Goal: Task Accomplishment & Management: Manage account settings

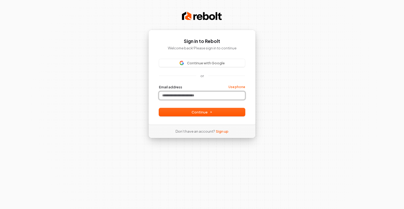
click at [205, 95] on input "Email address" at bounding box center [202, 96] width 86 height 8
click at [173, 97] on input "Email address" at bounding box center [202, 96] width 86 height 8
paste input "**********"
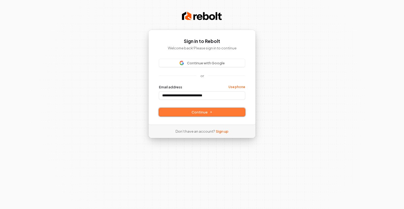
click at [190, 110] on button "Continue" at bounding box center [202, 112] width 86 height 8
type input "**********"
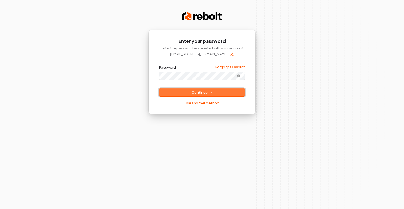
click at [203, 92] on span "Continue" at bounding box center [202, 92] width 21 height 5
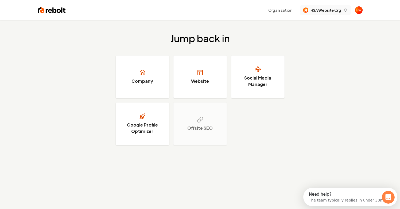
click at [329, 10] on span "HSA Website Org" at bounding box center [326, 10] width 31 height 6
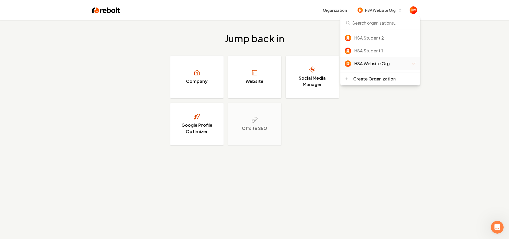
click at [380, 63] on div "HSA Website Org" at bounding box center [382, 63] width 57 height 6
click at [207, 77] on link "Company" at bounding box center [196, 77] width 53 height 43
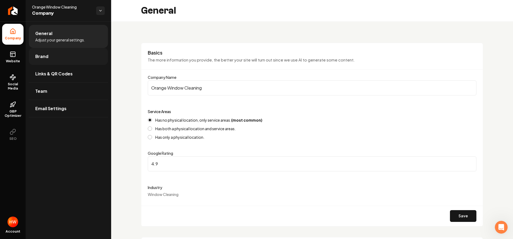
click at [71, 53] on link "Brand" at bounding box center [68, 56] width 79 height 17
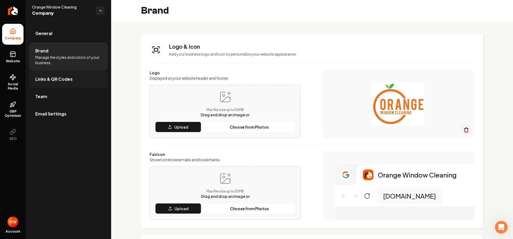
click at [59, 83] on link "Links & QR Codes" at bounding box center [68, 79] width 79 height 17
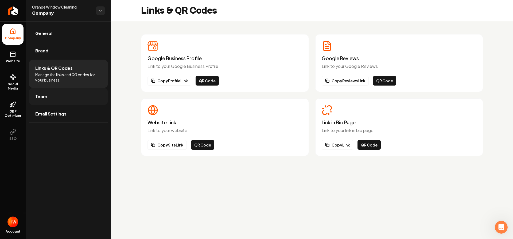
click at [74, 99] on link "Team" at bounding box center [68, 96] width 79 height 17
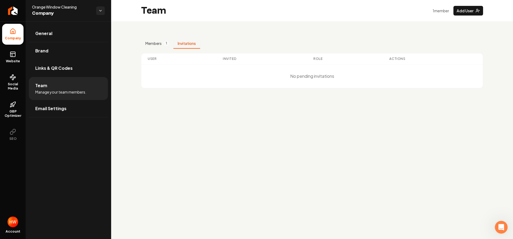
click at [183, 45] on button "Invitations" at bounding box center [186, 43] width 27 height 10
click at [162, 44] on button "Members 1" at bounding box center [157, 43] width 32 height 10
click at [78, 106] on link "Email Settings" at bounding box center [68, 108] width 79 height 17
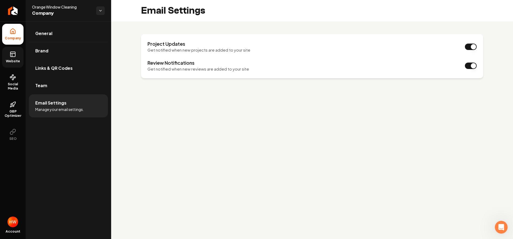
click at [11, 62] on span "Website" at bounding box center [13, 61] width 18 height 4
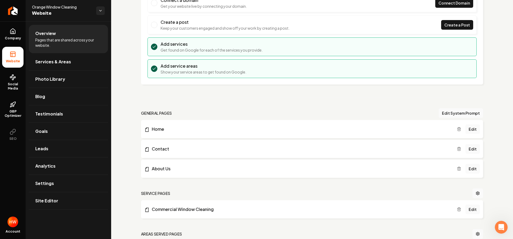
scroll to position [171, 0]
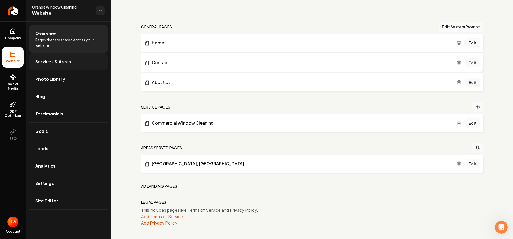
click at [77, 67] on link "Services & Areas" at bounding box center [68, 61] width 79 height 17
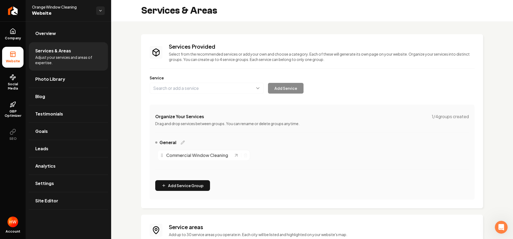
scroll to position [69, 0]
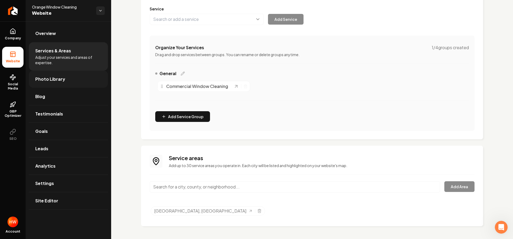
click at [61, 84] on link "Photo Library" at bounding box center [68, 79] width 79 height 17
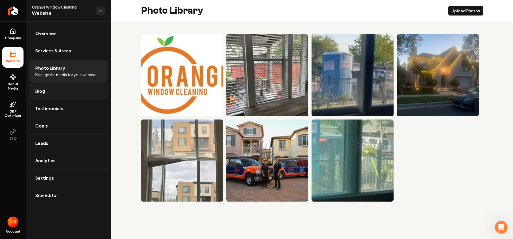
click at [57, 92] on link "Blog" at bounding box center [68, 91] width 79 height 17
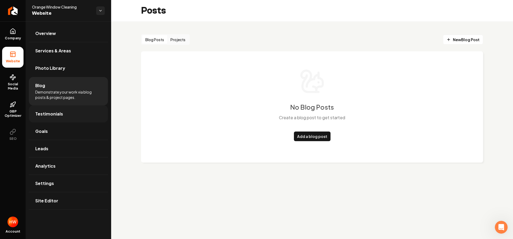
click at [70, 111] on link "Testimonials" at bounding box center [68, 113] width 79 height 17
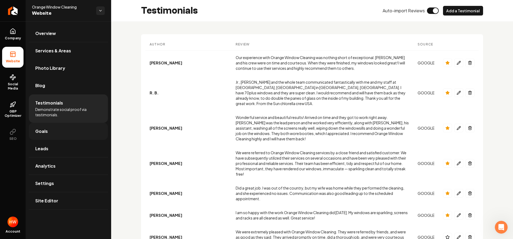
click at [63, 132] on link "Goals" at bounding box center [68, 131] width 79 height 17
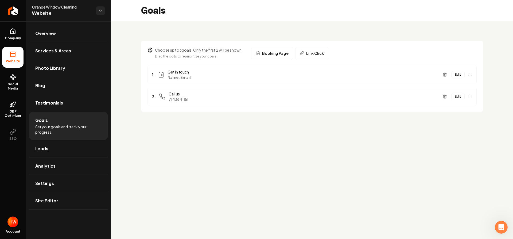
click at [69, 139] on ul "Overview Services & Areas Photo Library Blog Testimonials Goals Set your goals …" at bounding box center [69, 116] width 86 height 191
click at [69, 148] on link "Leads" at bounding box center [68, 148] width 79 height 17
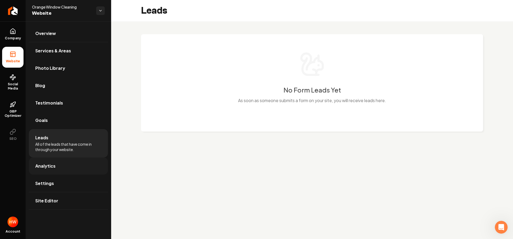
click at [71, 168] on link "Analytics" at bounding box center [68, 165] width 79 height 17
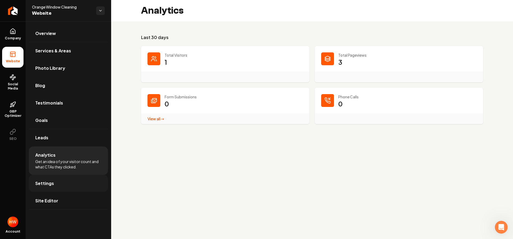
click at [77, 177] on link "Settings" at bounding box center [68, 183] width 79 height 17
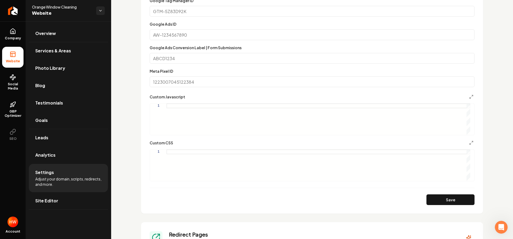
scroll to position [398, 0]
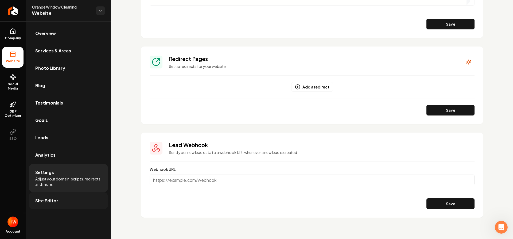
click at [72, 196] on link "Site Editor" at bounding box center [68, 200] width 79 height 17
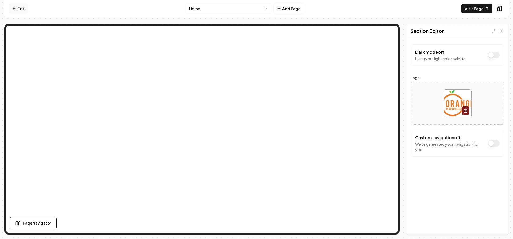
click at [18, 9] on link "Exit" at bounding box center [19, 9] width 20 height 10
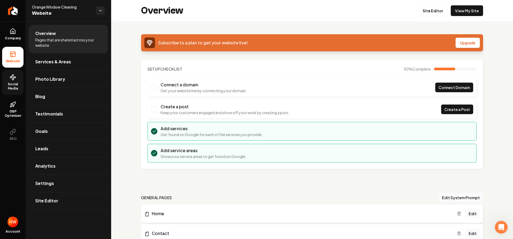
click at [19, 82] on span "Social Media" at bounding box center [12, 86] width 21 height 9
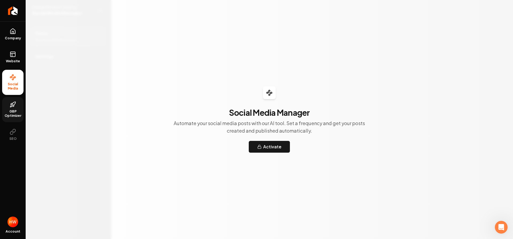
click at [17, 110] on span "GBP Optimizer" at bounding box center [12, 113] width 21 height 9
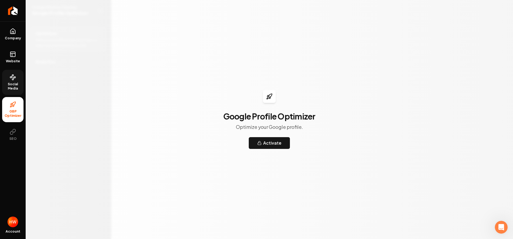
click at [18, 209] on div "Account" at bounding box center [13, 226] width 26 height 25
click at [15, 209] on img "Open user button" at bounding box center [12, 222] width 11 height 11
click at [13, 17] on link "Return to dashboard" at bounding box center [13, 10] width 26 height 21
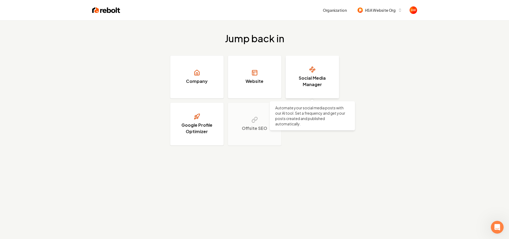
click at [314, 78] on h3 "Social Media Manager" at bounding box center [312, 81] width 40 height 13
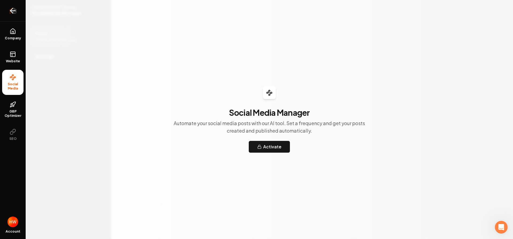
click at [17, 15] on link "Return to dashboard" at bounding box center [13, 10] width 26 height 21
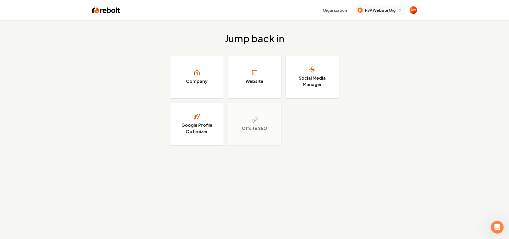
click at [396, 11] on button "HSA Website Org" at bounding box center [379, 10] width 51 height 10
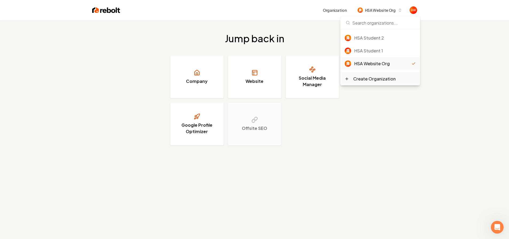
click at [393, 76] on div "Create Organization" at bounding box center [374, 79] width 43 height 6
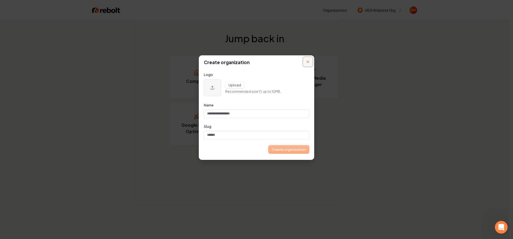
click at [306, 61] on button "Close modal" at bounding box center [307, 61] width 9 height 9
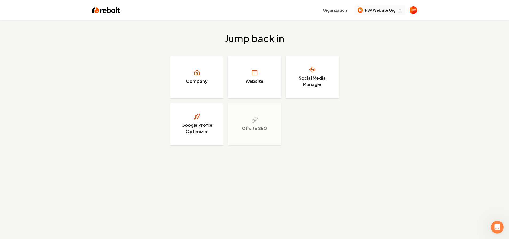
click at [399, 6] on button "HSA Website Org" at bounding box center [379, 10] width 51 height 10
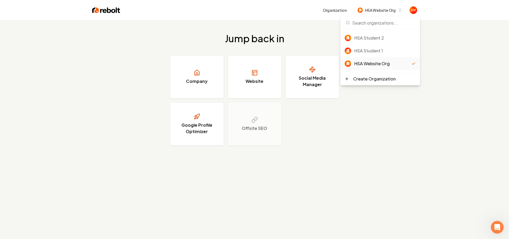
click at [404, 87] on div "Jump back in Company Website Social Media Manager Google Profile Optimizer Offs…" at bounding box center [254, 89] width 509 height 138
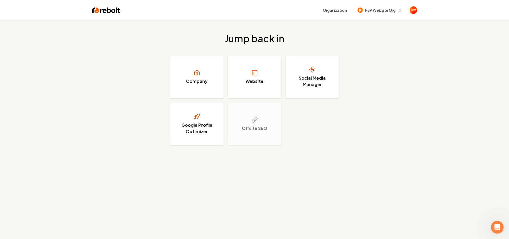
click at [111, 13] on img at bounding box center [106, 9] width 28 height 7
click at [330, 10] on button "Organization" at bounding box center [335, 10] width 30 height 10
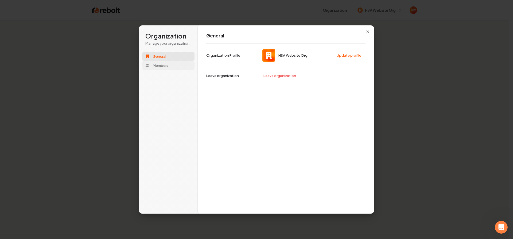
click at [164, 62] on button "Members" at bounding box center [168, 65] width 52 height 9
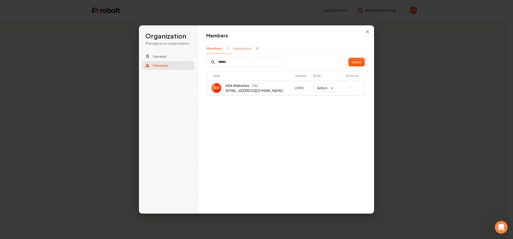
click at [236, 48] on button "Invitations 0" at bounding box center [246, 48] width 27 height 10
click at [222, 47] on button "Members 1" at bounding box center [218, 48] width 25 height 10
click at [369, 32] on icon "button" at bounding box center [368, 32] width 4 height 4
